Goal: Task Accomplishment & Management: Use online tool/utility

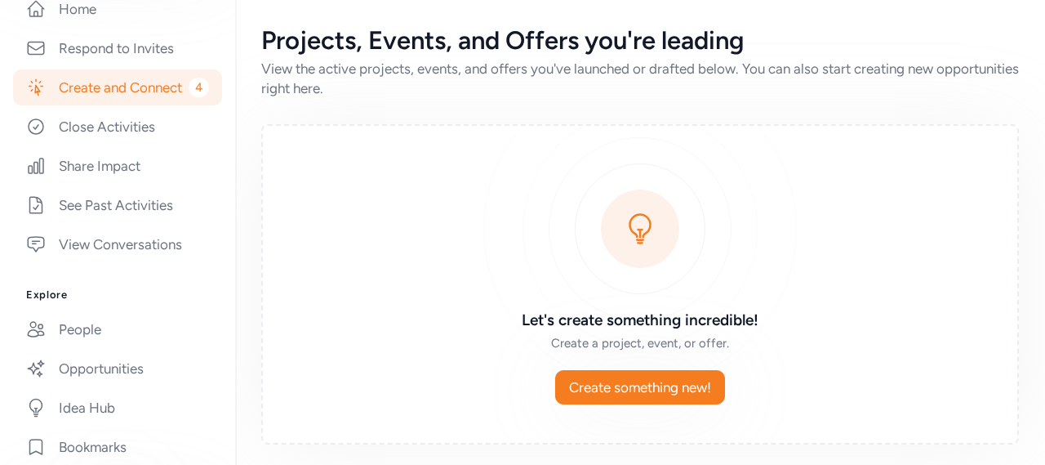
scroll to position [378, 0]
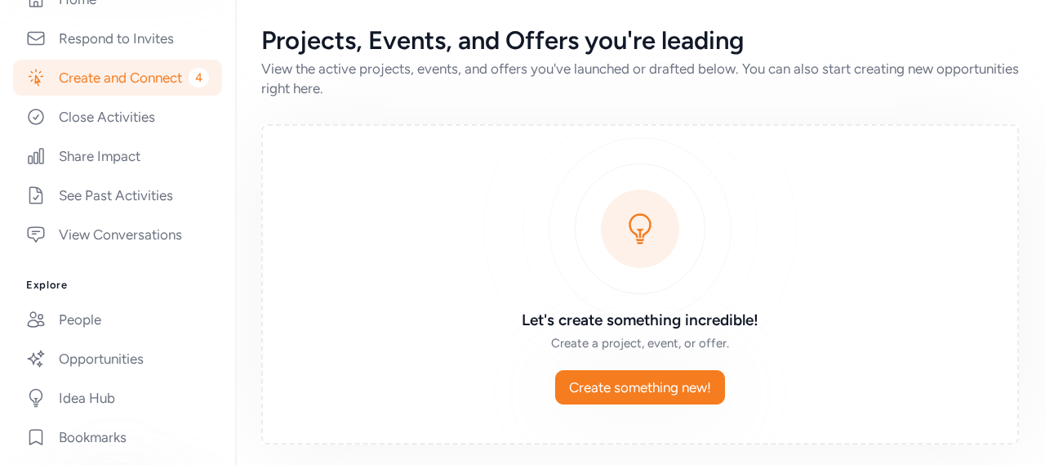
click at [108, 60] on link "Create and Connect 4" at bounding box center [117, 78] width 209 height 36
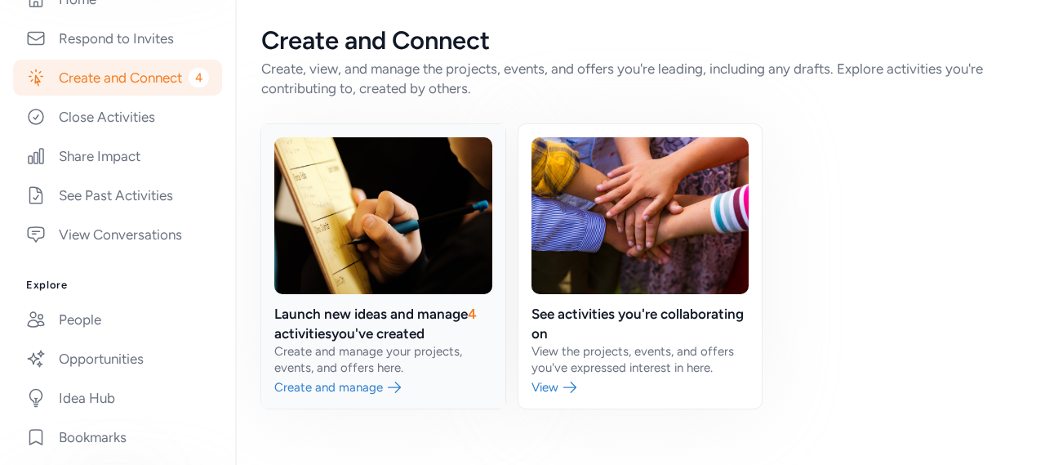
click at [382, 317] on link at bounding box center [383, 266] width 244 height 284
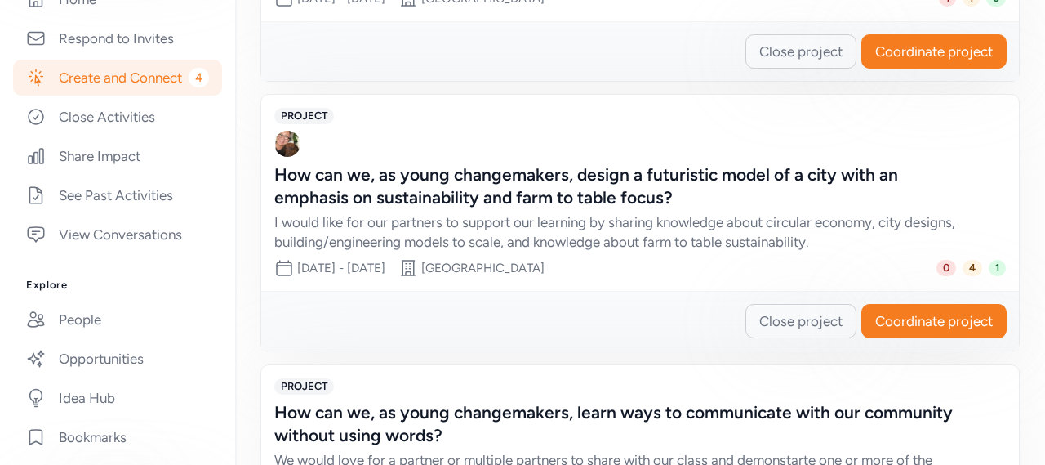
scroll to position [689, 0]
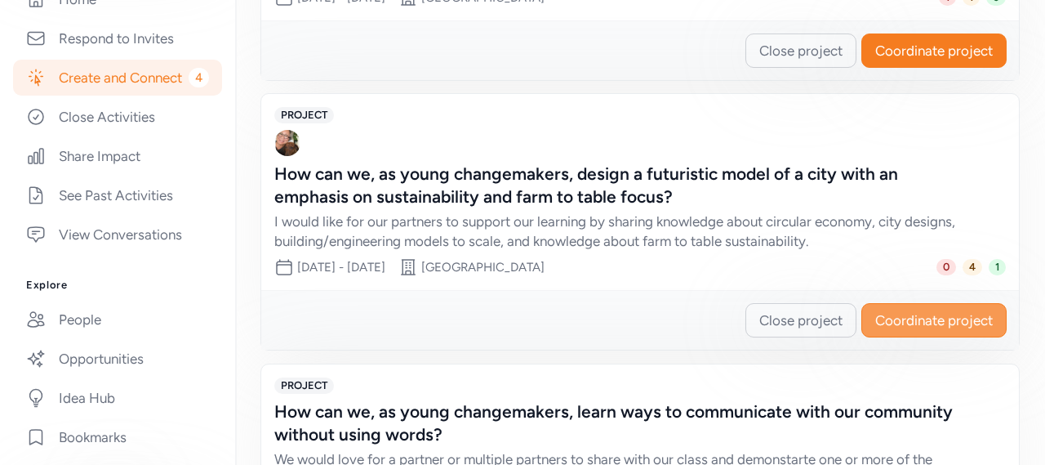
click at [880, 323] on span "Coordinate project" at bounding box center [935, 320] width 118 height 20
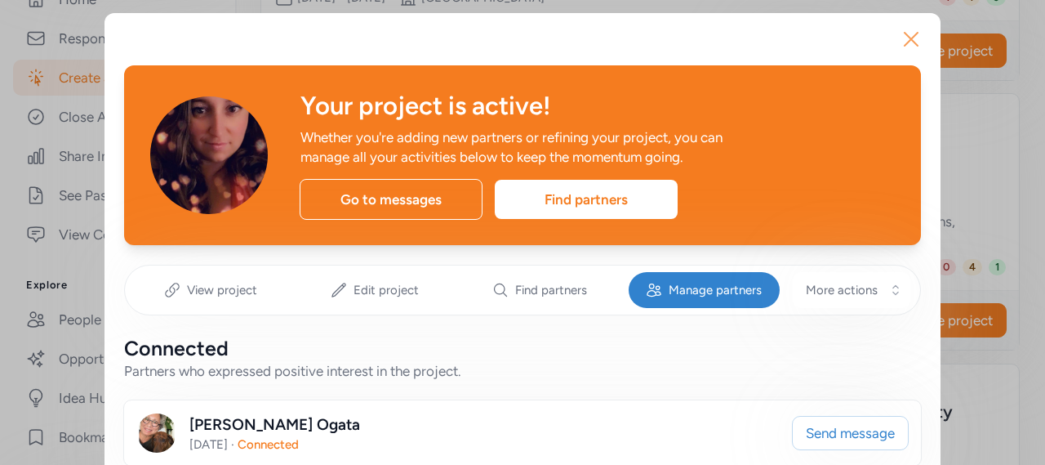
click at [914, 47] on icon "button" at bounding box center [911, 39] width 26 height 26
